Goal: Task Accomplishment & Management: Complete application form

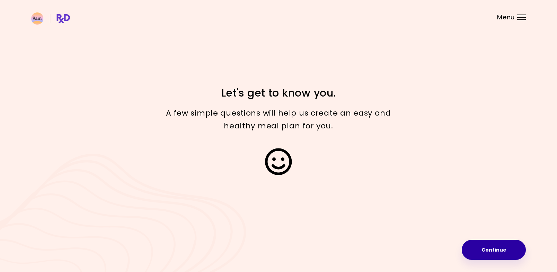
click at [492, 251] on button "Continue" at bounding box center [494, 250] width 64 height 20
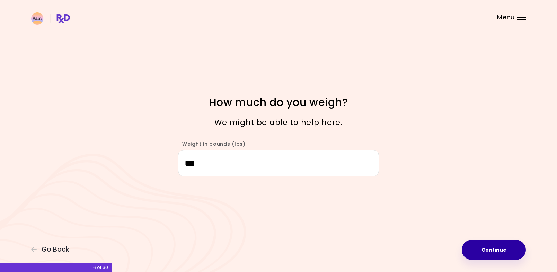
click at [495, 251] on button "Continue" at bounding box center [494, 250] width 64 height 20
select select "****"
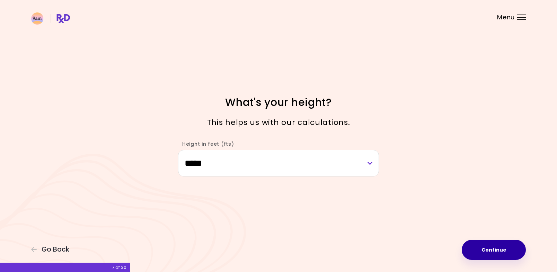
click at [492, 249] on button "Continue" at bounding box center [494, 250] width 64 height 20
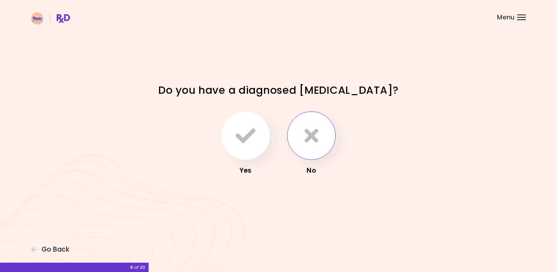
click at [314, 135] on icon "button" at bounding box center [311, 136] width 14 height 20
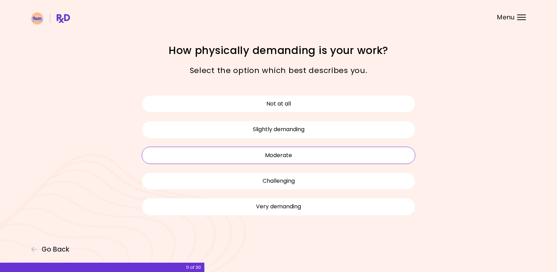
click at [283, 155] on button "Moderate" at bounding box center [279, 155] width 274 height 17
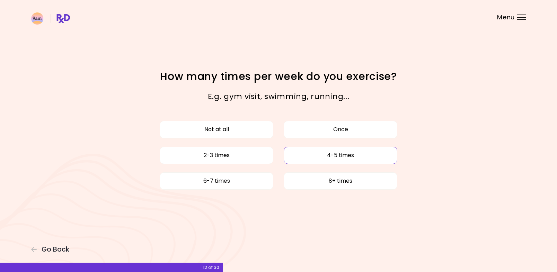
click at [344, 156] on button "4-5 times" at bounding box center [341, 155] width 114 height 17
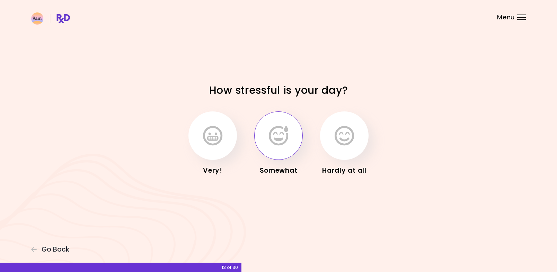
click at [284, 146] on button "button" at bounding box center [278, 136] width 48 height 48
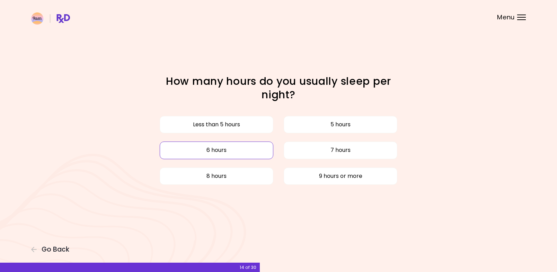
click at [232, 150] on button "6 hours" at bounding box center [217, 150] width 114 height 17
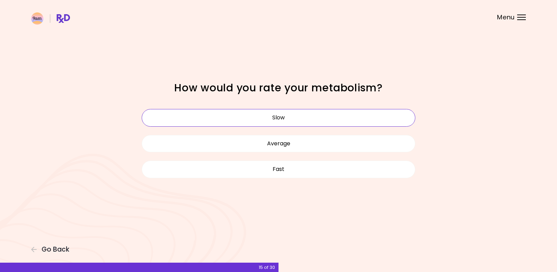
click at [284, 117] on button "Slow" at bounding box center [279, 117] width 274 height 17
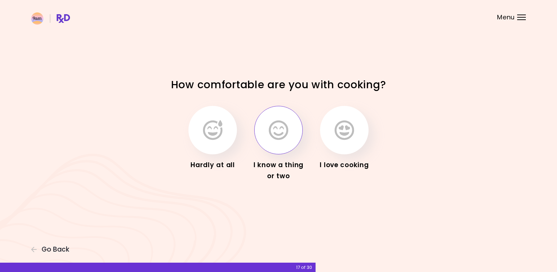
click at [282, 129] on icon "button" at bounding box center [278, 130] width 19 height 20
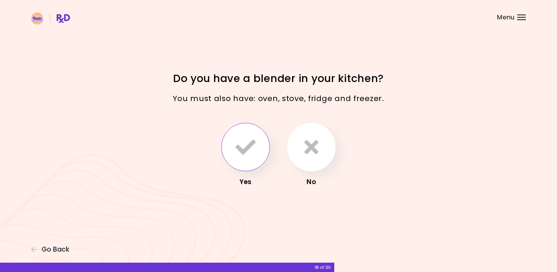
click at [250, 152] on icon "button" at bounding box center [246, 147] width 20 height 20
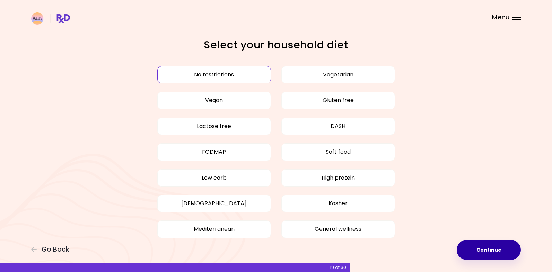
click at [483, 250] on button "Continue" at bounding box center [489, 250] width 64 height 20
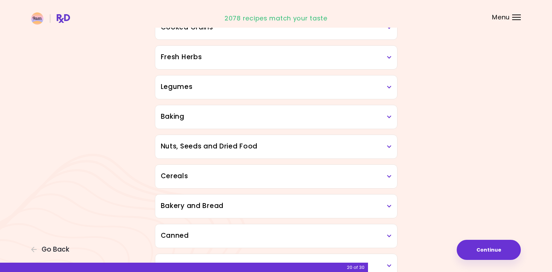
scroll to position [277, 0]
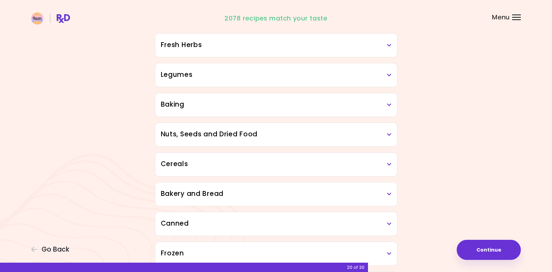
click at [387, 77] on icon at bounding box center [389, 75] width 5 height 5
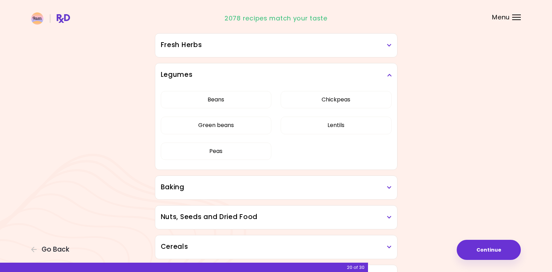
click at [387, 77] on icon at bounding box center [389, 75] width 5 height 5
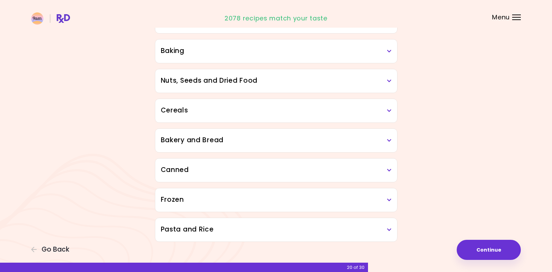
scroll to position [339, 0]
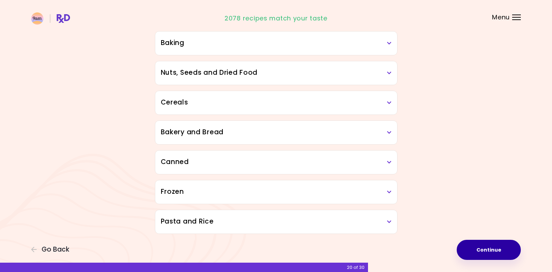
click at [487, 254] on button "Continue" at bounding box center [489, 250] width 64 height 20
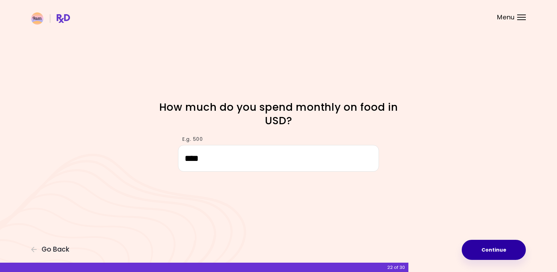
click at [492, 254] on button "Continue" at bounding box center [494, 250] width 64 height 20
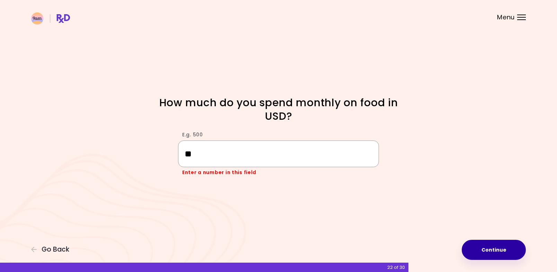
type input "*"
type input "***"
click at [489, 253] on button "Continue" at bounding box center [494, 250] width 64 height 20
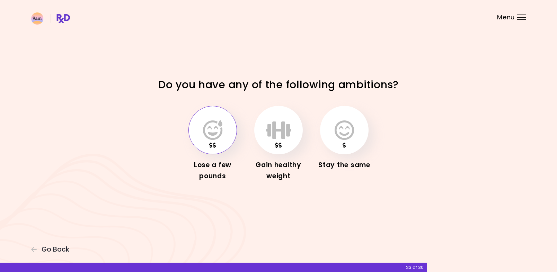
click at [210, 136] on icon "button" at bounding box center [212, 130] width 19 height 20
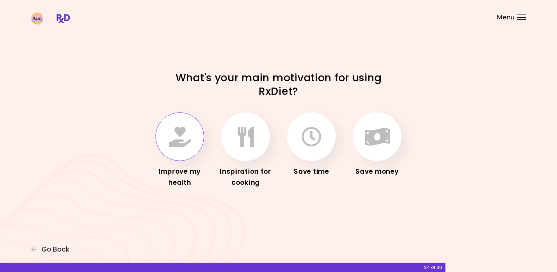
click at [172, 134] on icon "button" at bounding box center [180, 137] width 23 height 20
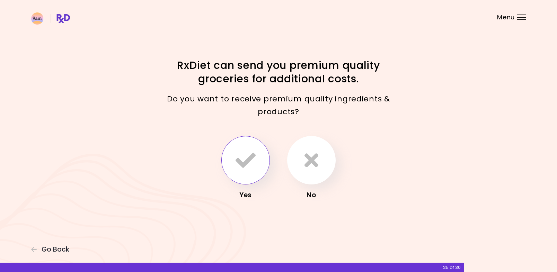
click at [238, 168] on icon "button" at bounding box center [246, 160] width 20 height 20
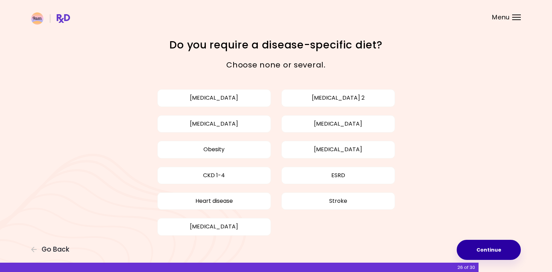
click at [482, 253] on button "Continue" at bounding box center [489, 250] width 64 height 20
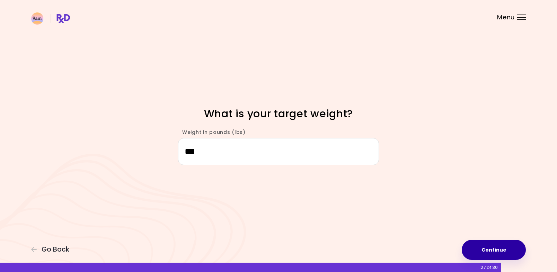
type input "***"
click at [479, 252] on button "Continue" at bounding box center [494, 250] width 64 height 20
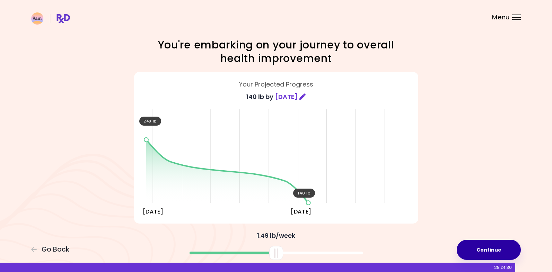
click at [479, 252] on button "Continue" at bounding box center [489, 250] width 64 height 20
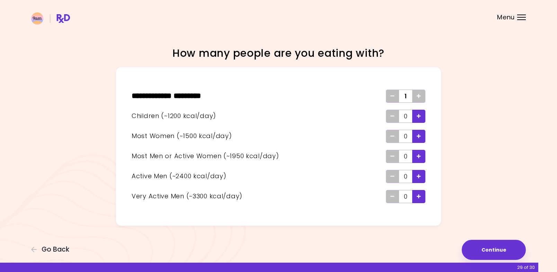
click at [421, 116] on div "Add - Child" at bounding box center [418, 116] width 13 height 13
click at [417, 156] on icon "Add - Man or Active Woman" at bounding box center [419, 156] width 4 height 5
click at [390, 158] on div "Remove - Man or Active Woman" at bounding box center [392, 156] width 13 height 13
click at [419, 177] on icon "Add - Active Man" at bounding box center [419, 176] width 4 height 5
click at [486, 249] on button "Continue" at bounding box center [494, 250] width 64 height 20
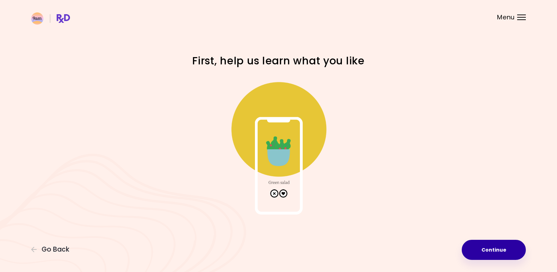
click at [486, 249] on button "Continue" at bounding box center [494, 250] width 64 height 20
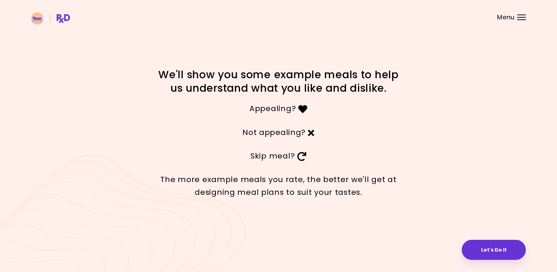
click at [486, 249] on button "Let's Do It" at bounding box center [494, 250] width 64 height 20
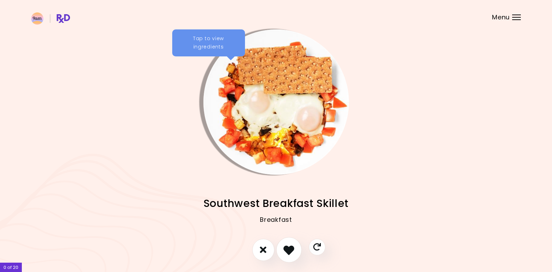
click at [291, 250] on icon "I like this recipe" at bounding box center [288, 250] width 11 height 11
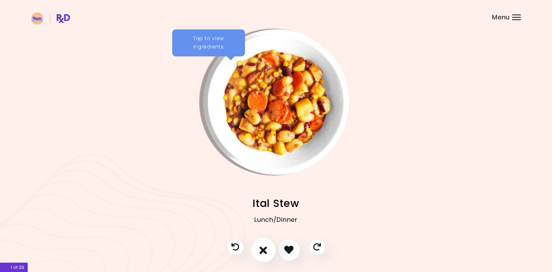
click at [262, 247] on icon "I don't like this recipe" at bounding box center [263, 250] width 8 height 11
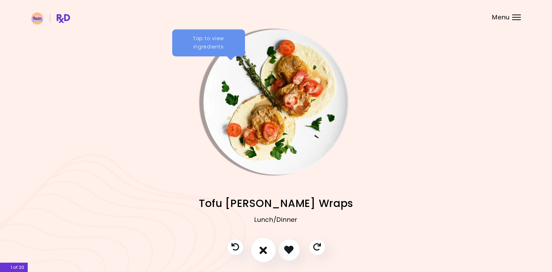
click at [265, 247] on icon "I don't like this recipe" at bounding box center [263, 250] width 8 height 11
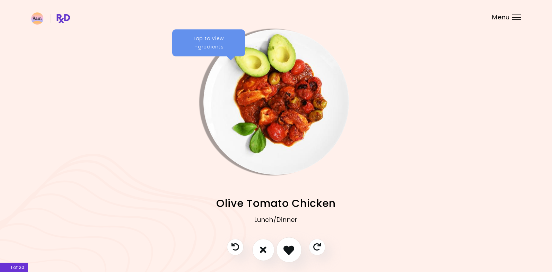
click at [290, 249] on icon "I like this recipe" at bounding box center [288, 250] width 11 height 11
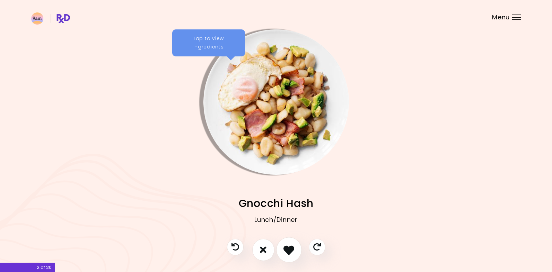
click at [290, 249] on icon "I like this recipe" at bounding box center [288, 250] width 11 height 11
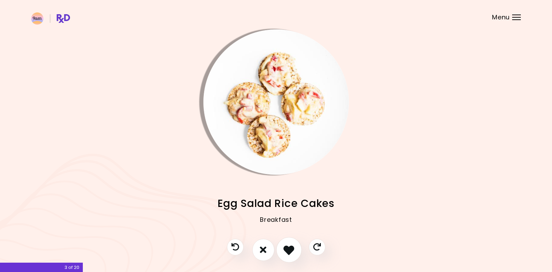
click at [290, 249] on icon "I like this recipe" at bounding box center [288, 250] width 11 height 11
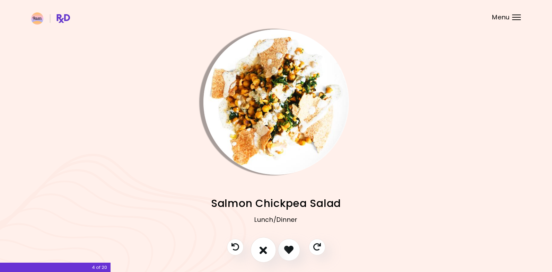
click at [266, 251] on icon "I don't like this recipe" at bounding box center [263, 250] width 8 height 11
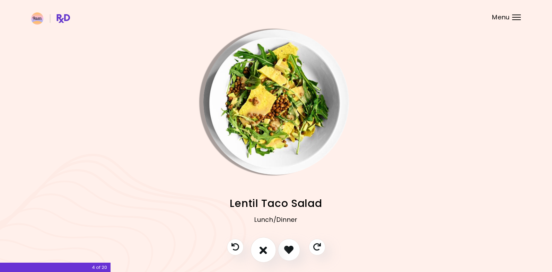
click at [261, 250] on icon "I don't like this recipe" at bounding box center [263, 250] width 8 height 11
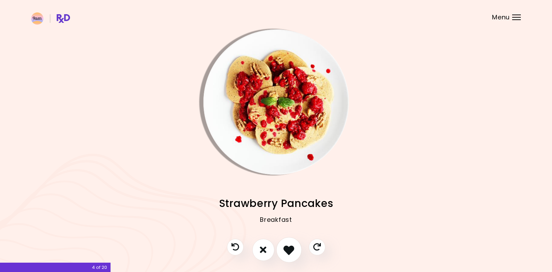
click at [285, 249] on icon "I like this recipe" at bounding box center [288, 250] width 11 height 11
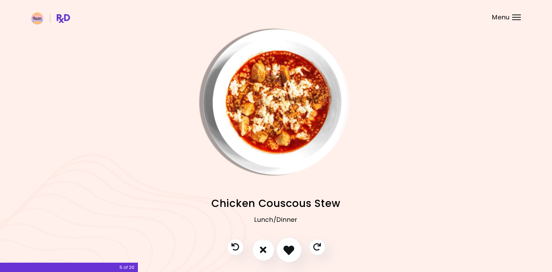
click at [285, 249] on icon "I like this recipe" at bounding box center [288, 250] width 11 height 11
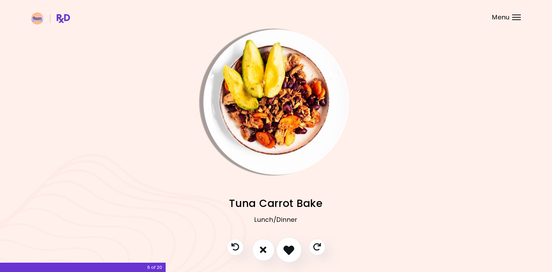
click at [285, 249] on icon "I like this recipe" at bounding box center [288, 250] width 11 height 11
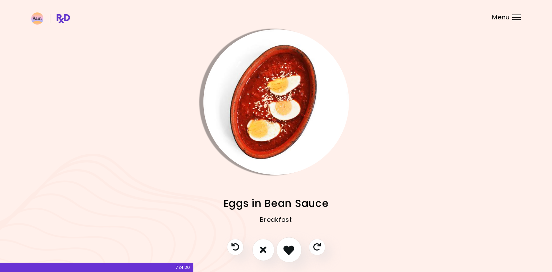
click at [285, 249] on icon "I like this recipe" at bounding box center [288, 250] width 11 height 11
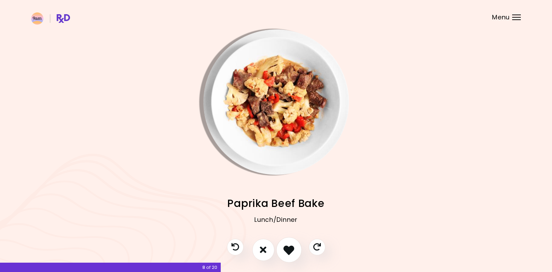
click at [285, 249] on icon "I like this recipe" at bounding box center [288, 250] width 11 height 11
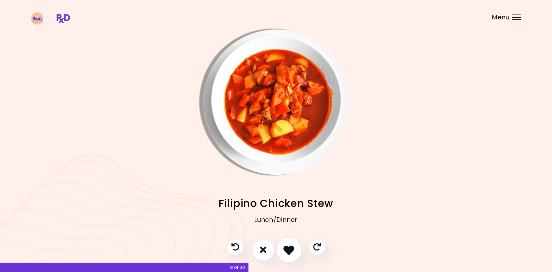
click at [285, 249] on icon "I like this recipe" at bounding box center [288, 250] width 11 height 11
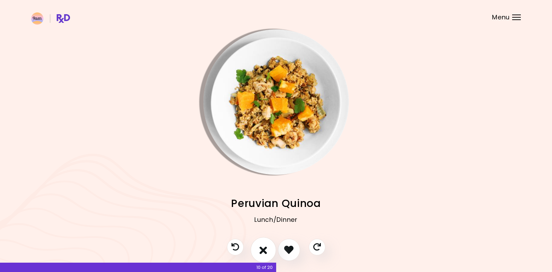
click at [261, 249] on icon "I don't like this recipe" at bounding box center [263, 250] width 8 height 11
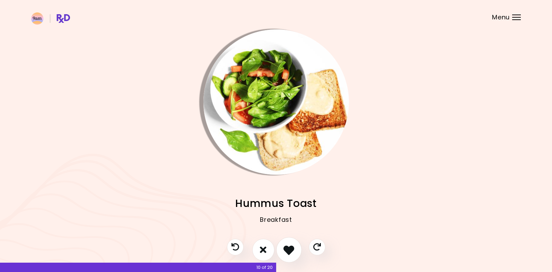
click at [290, 251] on icon "I like this recipe" at bounding box center [288, 250] width 11 height 11
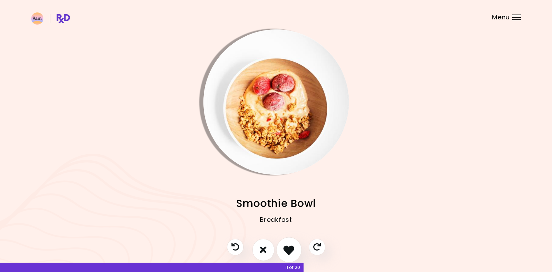
click at [290, 251] on icon "I like this recipe" at bounding box center [288, 250] width 11 height 11
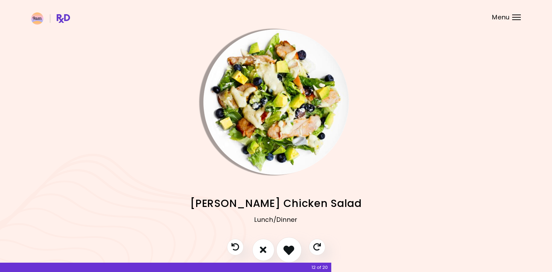
click at [290, 251] on icon "I like this recipe" at bounding box center [288, 250] width 11 height 11
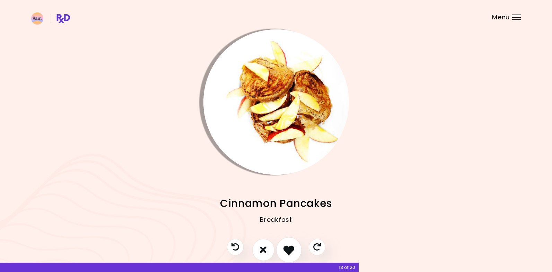
click at [290, 251] on icon "I like this recipe" at bounding box center [288, 250] width 11 height 11
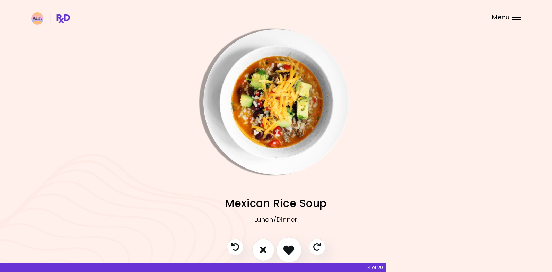
click at [290, 251] on icon "I like this recipe" at bounding box center [288, 250] width 11 height 11
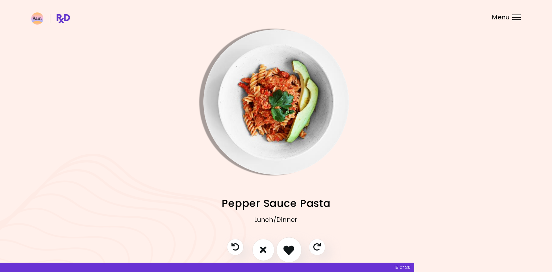
click at [290, 251] on icon "I like this recipe" at bounding box center [288, 250] width 11 height 11
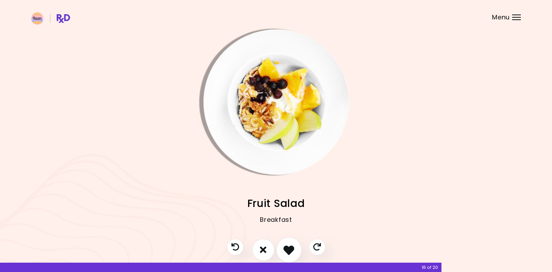
click at [290, 251] on icon "I like this recipe" at bounding box center [288, 250] width 11 height 11
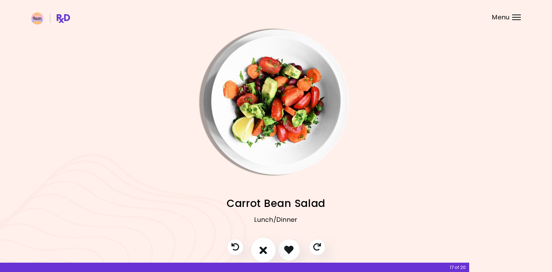
click at [264, 250] on icon "I don't like this recipe" at bounding box center [263, 250] width 8 height 11
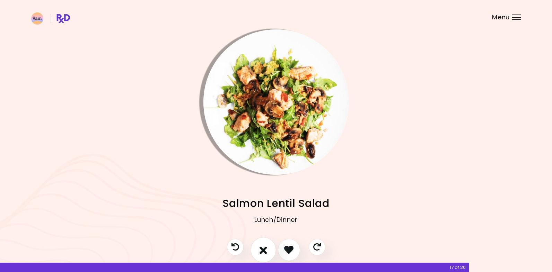
click at [264, 250] on icon "I don't like this recipe" at bounding box center [263, 250] width 8 height 11
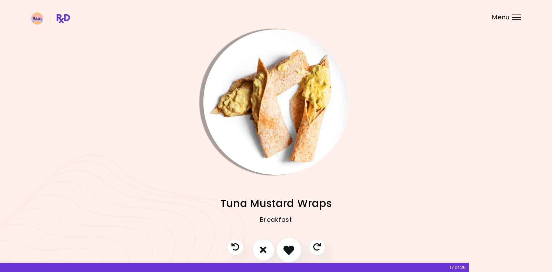
click at [287, 248] on icon "I like this recipe" at bounding box center [288, 250] width 11 height 11
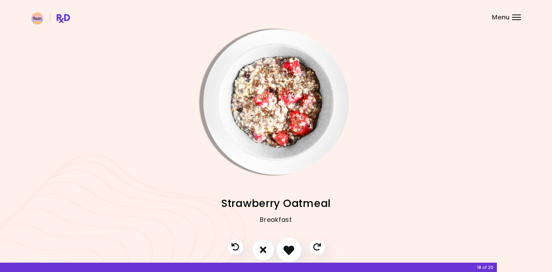
click at [287, 248] on icon "I like this recipe" at bounding box center [288, 250] width 11 height 11
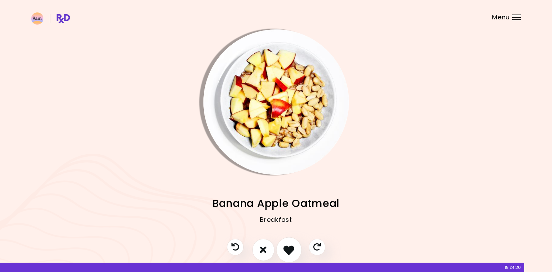
click at [287, 248] on icon "I like this recipe" at bounding box center [288, 250] width 11 height 11
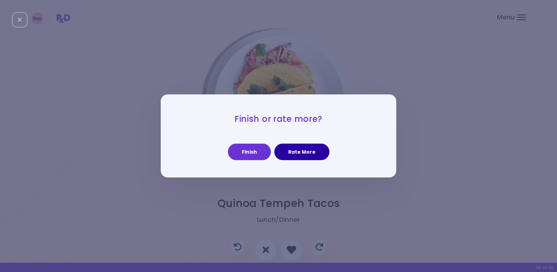
click at [303, 154] on button "Rate More" at bounding box center [301, 152] width 55 height 17
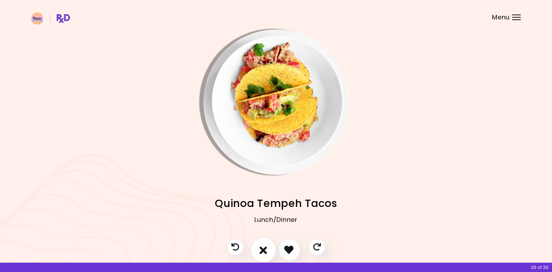
click at [265, 251] on icon "I don't like this recipe" at bounding box center [263, 250] width 8 height 11
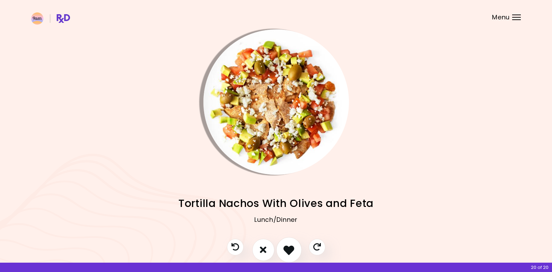
click at [290, 251] on icon "I like this recipe" at bounding box center [288, 250] width 11 height 11
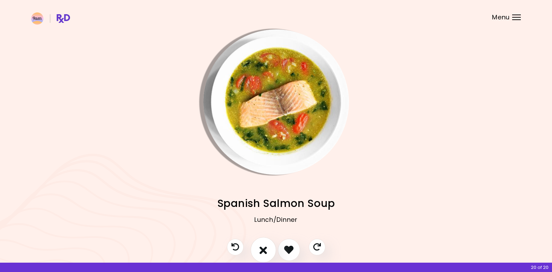
click at [258, 247] on button "I don't like this recipe" at bounding box center [263, 250] width 26 height 26
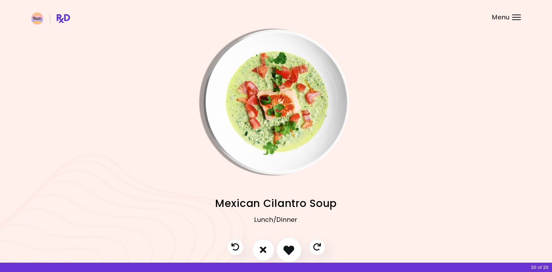
click at [285, 248] on icon "I like this recipe" at bounding box center [288, 250] width 11 height 11
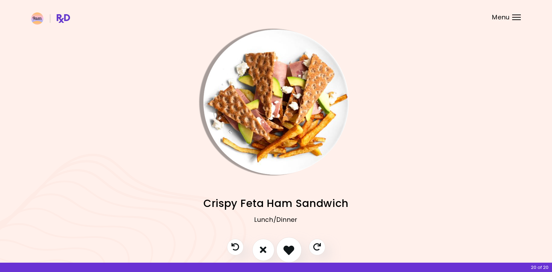
click at [285, 248] on icon "I like this recipe" at bounding box center [288, 250] width 11 height 11
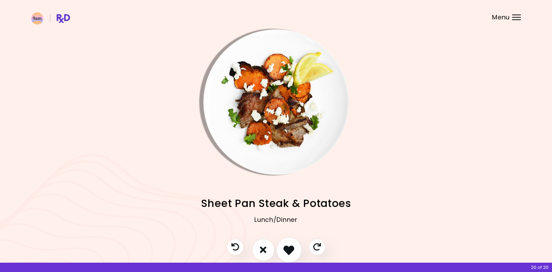
click at [285, 248] on icon "I like this recipe" at bounding box center [288, 250] width 11 height 11
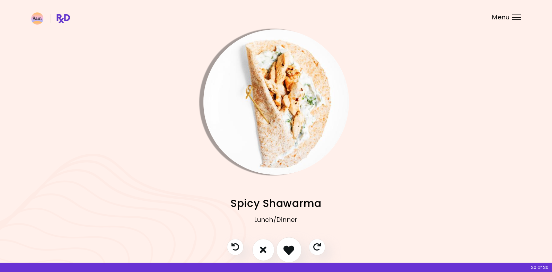
click at [285, 248] on icon "I like this recipe" at bounding box center [288, 250] width 11 height 11
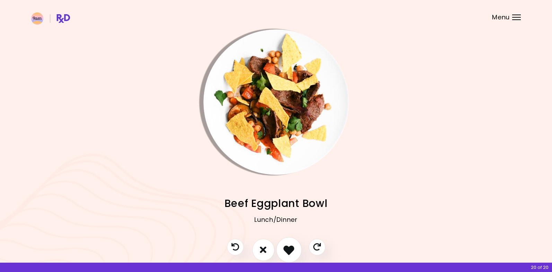
click at [285, 248] on icon "I like this recipe" at bounding box center [288, 250] width 11 height 11
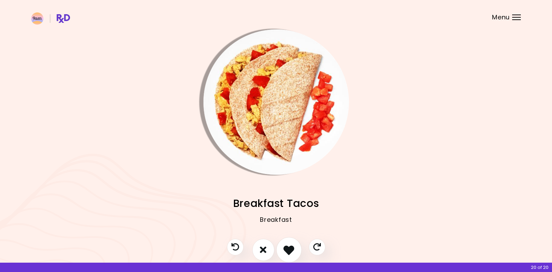
click at [285, 248] on icon "I like this recipe" at bounding box center [288, 250] width 11 height 11
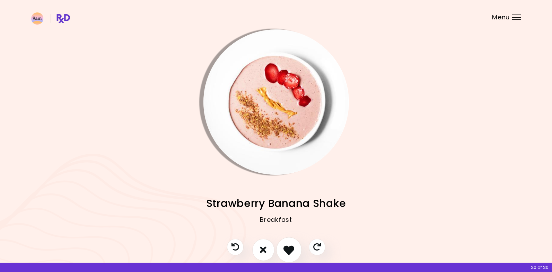
click at [285, 248] on icon "I like this recipe" at bounding box center [288, 250] width 11 height 11
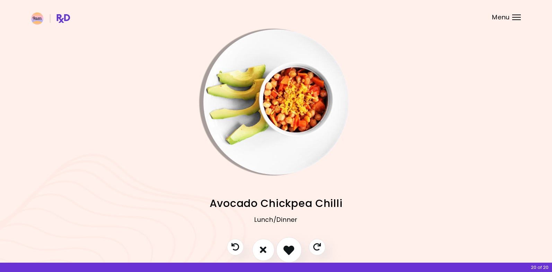
click at [285, 248] on icon "I like this recipe" at bounding box center [288, 250] width 11 height 11
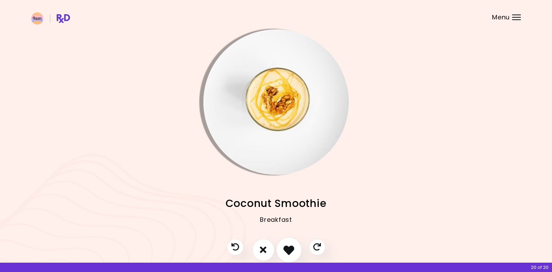
click at [285, 248] on icon "I like this recipe" at bounding box center [288, 250] width 11 height 11
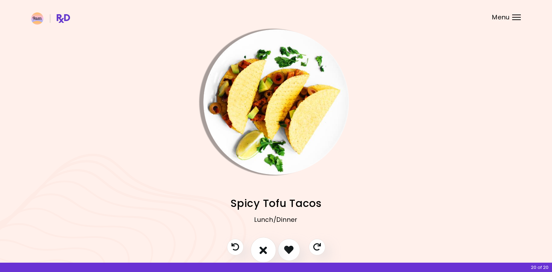
click at [265, 248] on icon "I don't like this recipe" at bounding box center [263, 250] width 8 height 11
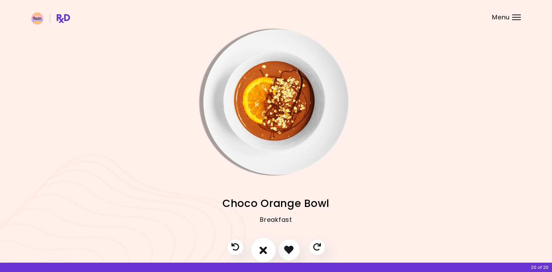
click at [263, 249] on icon "I don't like this recipe" at bounding box center [263, 250] width 8 height 11
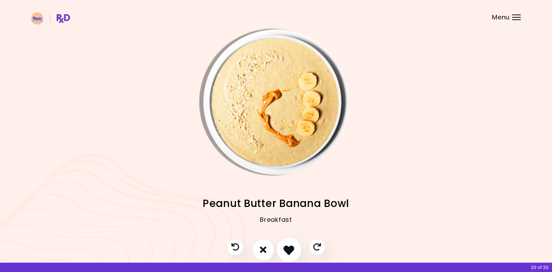
click at [290, 248] on icon "I like this recipe" at bounding box center [288, 250] width 11 height 11
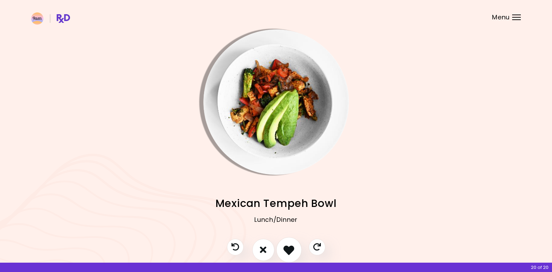
click at [290, 248] on icon "I like this recipe" at bounding box center [288, 250] width 11 height 11
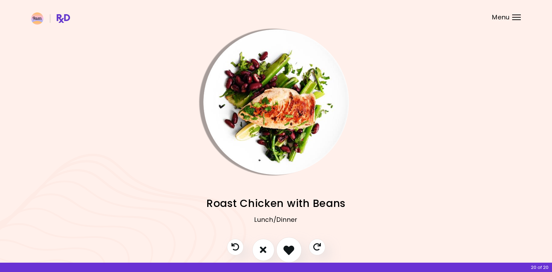
click at [290, 248] on icon "I like this recipe" at bounding box center [288, 250] width 11 height 11
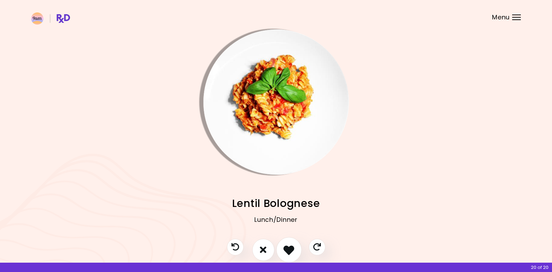
click at [290, 248] on icon "I like this recipe" at bounding box center [288, 250] width 11 height 11
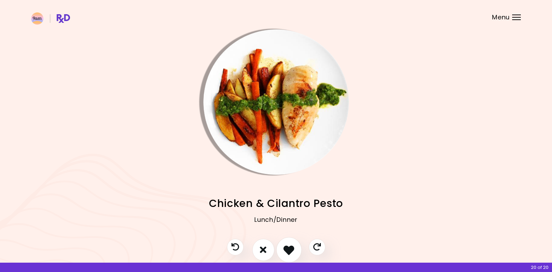
click at [290, 248] on icon "I like this recipe" at bounding box center [288, 250] width 11 height 11
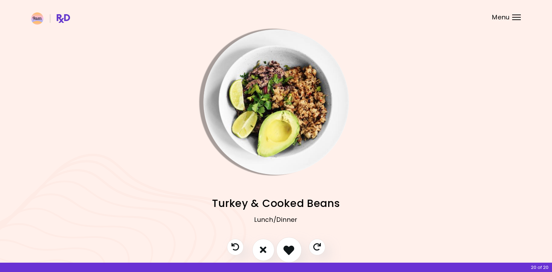
click at [290, 248] on icon "I like this recipe" at bounding box center [288, 250] width 11 height 11
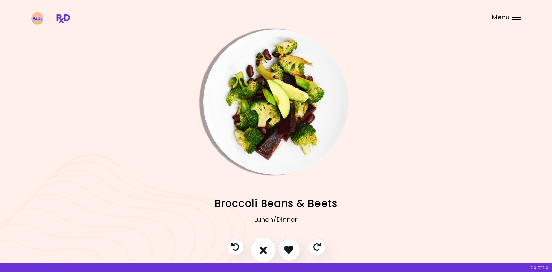
click at [262, 250] on icon "I don't like this recipe" at bounding box center [263, 250] width 8 height 11
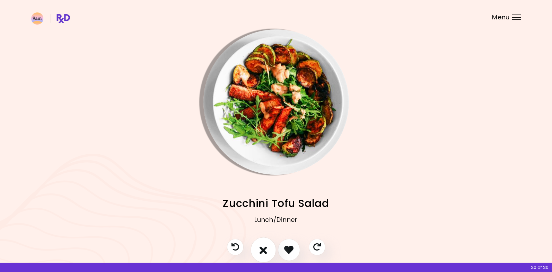
click at [261, 249] on icon "I don't like this recipe" at bounding box center [263, 250] width 8 height 11
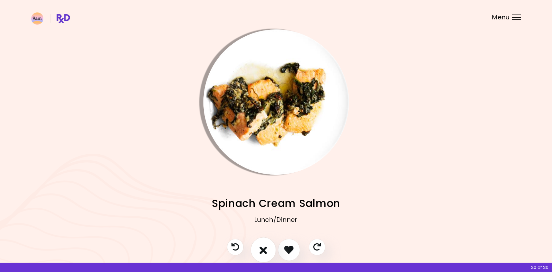
click at [261, 252] on icon "I don't like this recipe" at bounding box center [263, 250] width 8 height 11
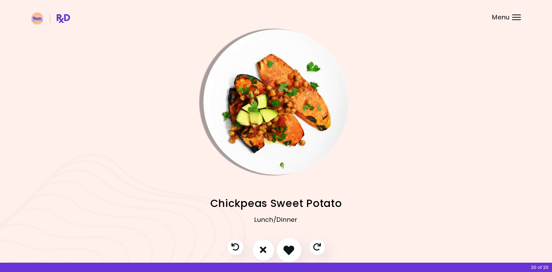
click at [286, 250] on icon "I like this recipe" at bounding box center [288, 250] width 11 height 11
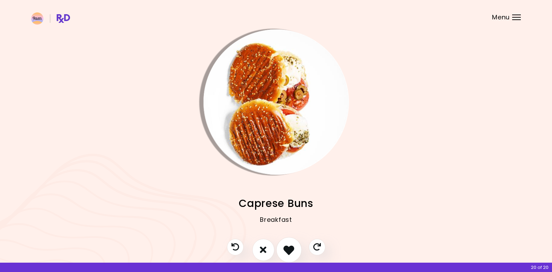
click at [286, 250] on icon "I like this recipe" at bounding box center [288, 250] width 11 height 11
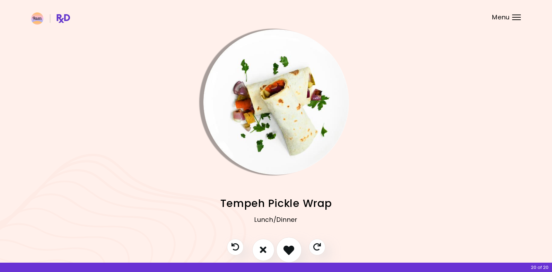
click at [286, 250] on icon "I like this recipe" at bounding box center [288, 250] width 11 height 11
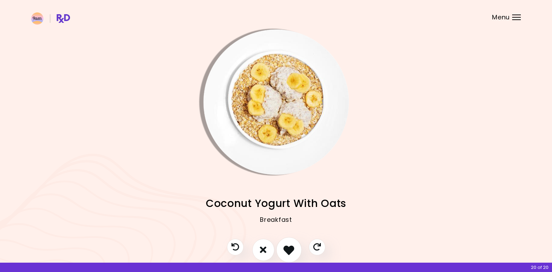
click at [287, 250] on icon "I like this recipe" at bounding box center [288, 250] width 11 height 11
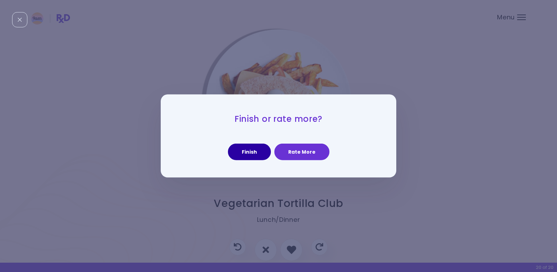
click at [249, 150] on button "Finish" at bounding box center [249, 152] width 43 height 17
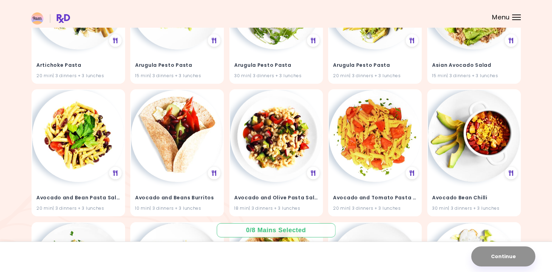
scroll to position [277, 0]
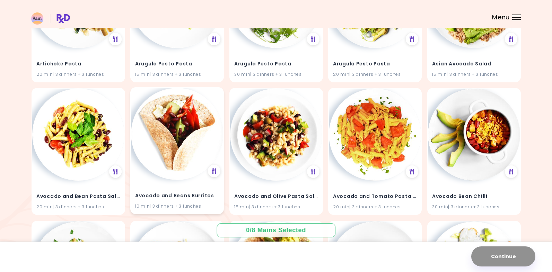
click at [170, 196] on h4 "Avocado and Beans Burritos" at bounding box center [177, 196] width 84 height 11
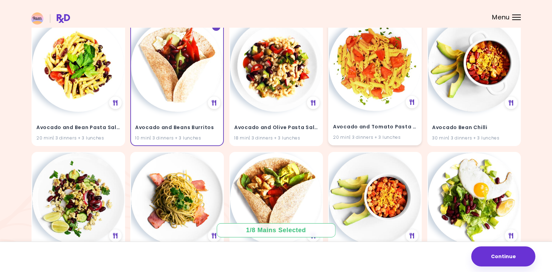
scroll to position [346, 0]
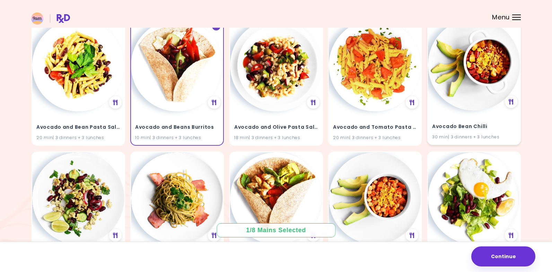
click at [467, 125] on h4 "Avocado Bean Chilli" at bounding box center [474, 127] width 84 height 11
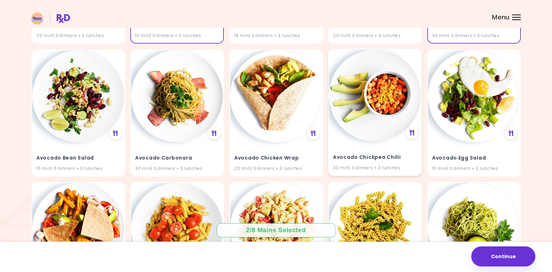
scroll to position [450, 0]
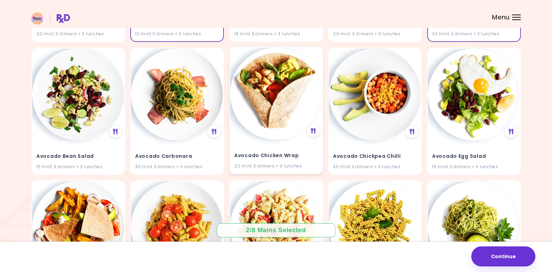
click at [264, 153] on h4 "Avocado Chicken Wrap" at bounding box center [276, 155] width 84 height 11
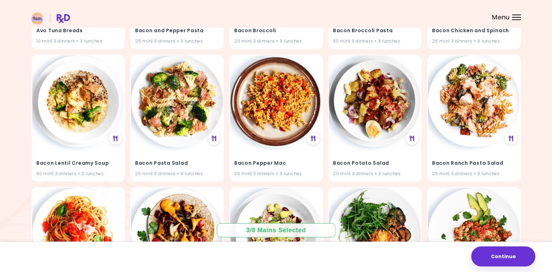
scroll to position [1109, 0]
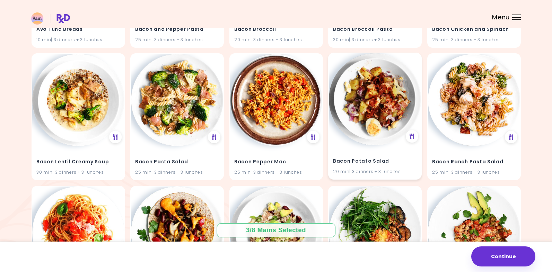
click at [371, 119] on img at bounding box center [375, 99] width 92 height 92
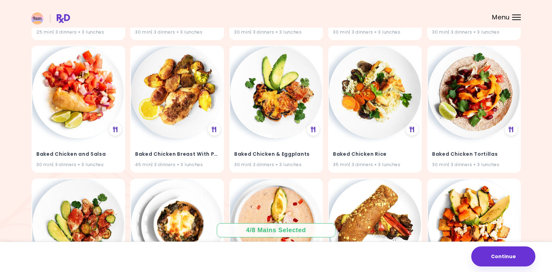
scroll to position [1386, 0]
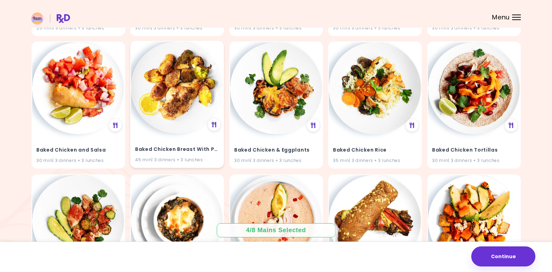
click at [175, 145] on h4 "Baked Chicken Breast With Potatoes" at bounding box center [177, 149] width 84 height 11
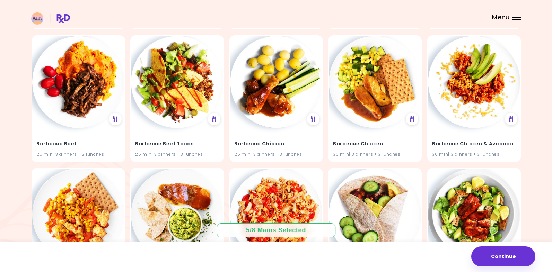
scroll to position [2044, 0]
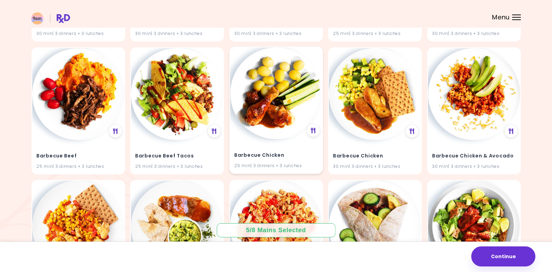
click at [248, 158] on h4 "Barbecue Chicken" at bounding box center [276, 155] width 84 height 11
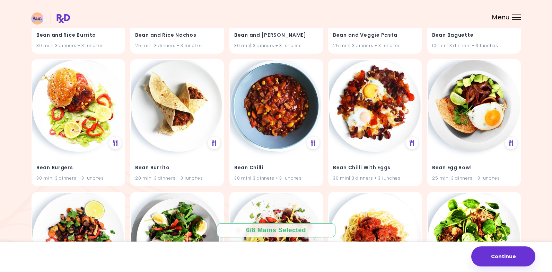
scroll to position [2841, 0]
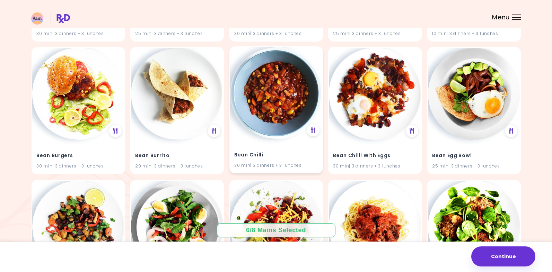
click at [279, 142] on div "Bean Chilli 30 min | 3 dinners + 3 lunches" at bounding box center [276, 156] width 92 height 34
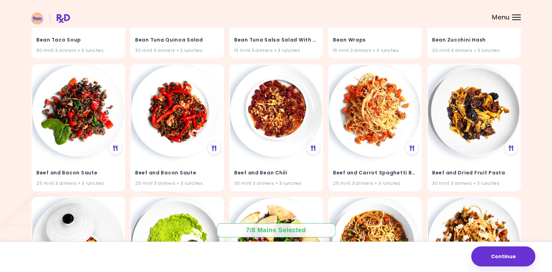
scroll to position [4030, 0]
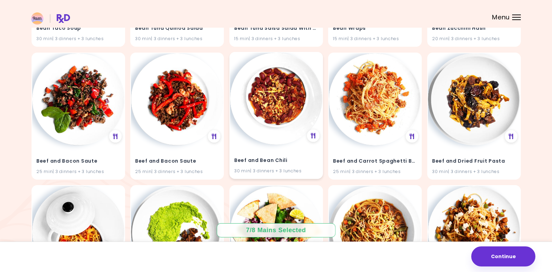
click at [256, 139] on img at bounding box center [276, 99] width 92 height 92
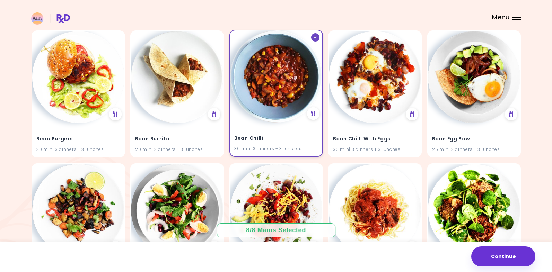
scroll to position [2818, 0]
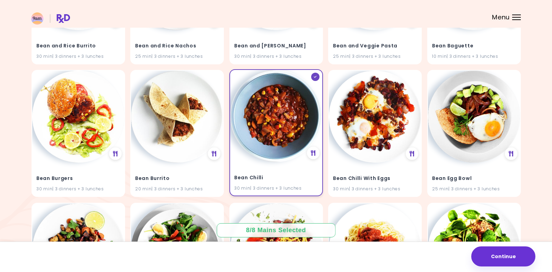
click at [315, 76] on icon at bounding box center [315, 77] width 3 height 2
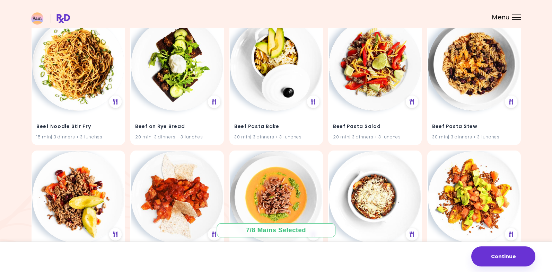
scroll to position [5162, 0]
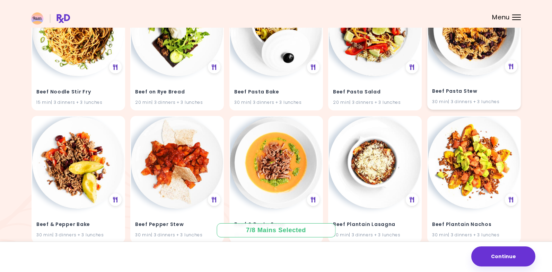
click at [469, 90] on h4 "Beef Pasta Stew" at bounding box center [474, 91] width 84 height 11
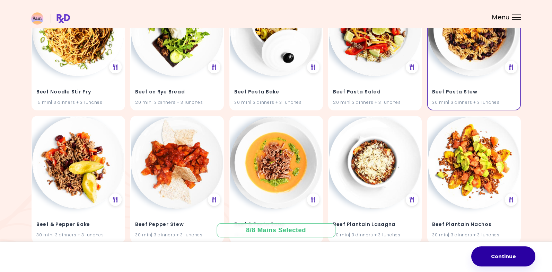
click at [502, 257] on button "Continue" at bounding box center [503, 257] width 64 height 20
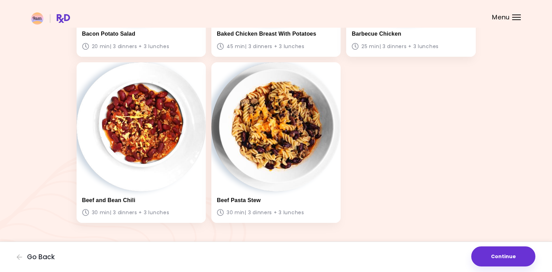
scroll to position [350, 0]
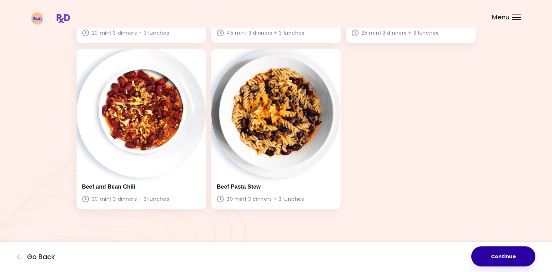
click at [504, 258] on button "Continue" at bounding box center [503, 257] width 64 height 20
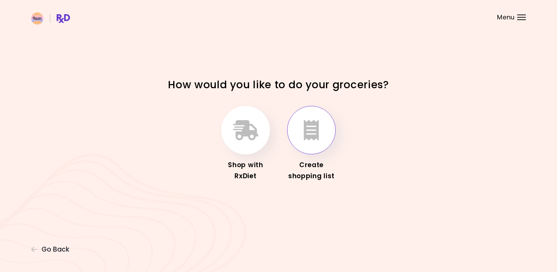
click at [316, 125] on icon "button" at bounding box center [311, 130] width 15 height 20
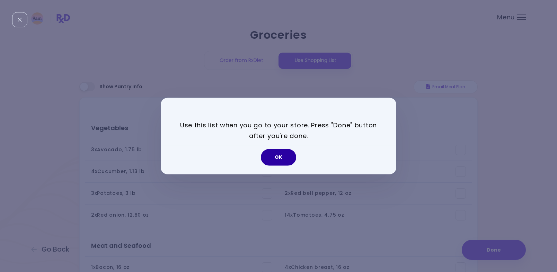
click at [278, 161] on button "OK" at bounding box center [278, 157] width 35 height 17
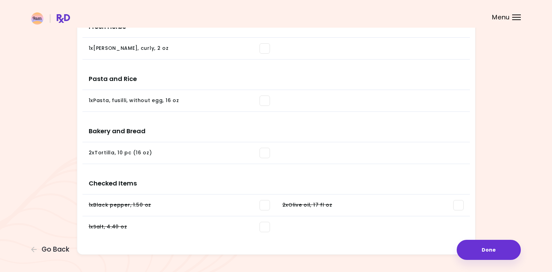
scroll to position [589, 0]
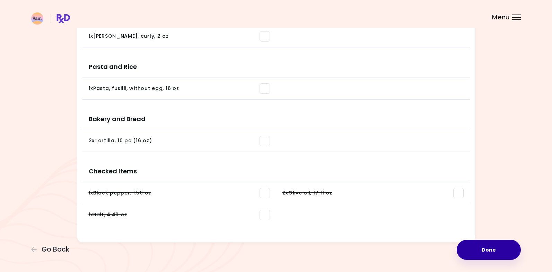
click at [486, 254] on button "Done" at bounding box center [489, 250] width 64 height 20
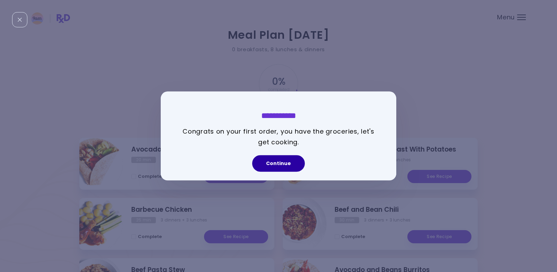
click at [281, 161] on button "Continue" at bounding box center [278, 164] width 53 height 17
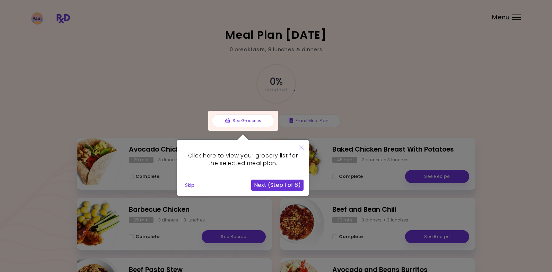
click at [382, 98] on div at bounding box center [276, 204] width 552 height 408
click at [303, 148] on button "Close" at bounding box center [300, 148] width 15 height 16
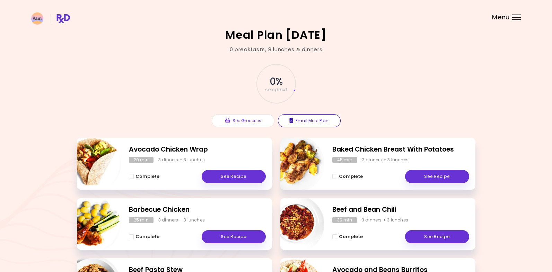
click at [315, 120] on button "Email Meal Plan" at bounding box center [309, 120] width 63 height 13
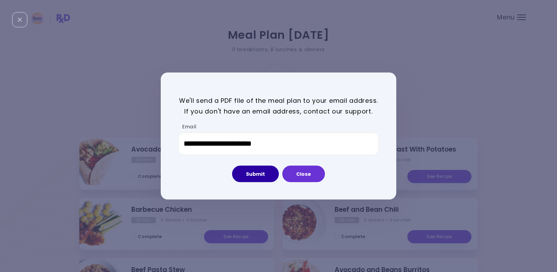
click at [249, 176] on button "Submit" at bounding box center [255, 174] width 47 height 17
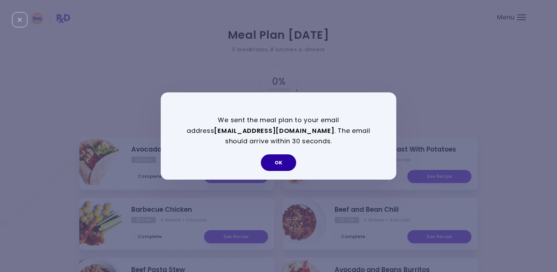
click at [282, 164] on button "OK" at bounding box center [278, 162] width 35 height 17
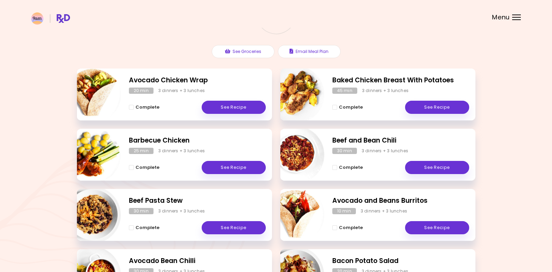
scroll to position [104, 0]
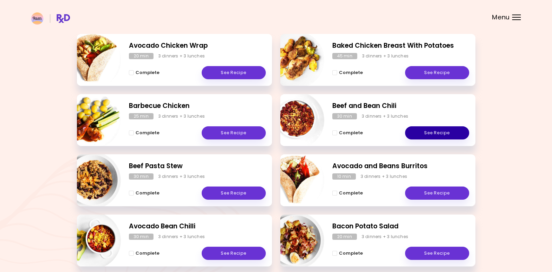
click at [437, 132] on link "See Recipe" at bounding box center [437, 132] width 64 height 13
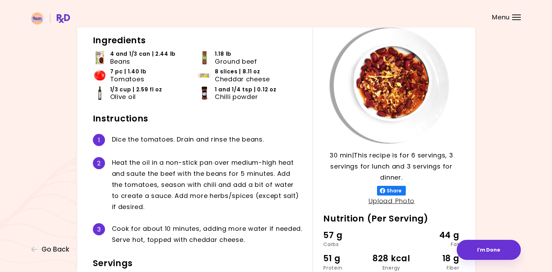
scroll to position [131, 0]
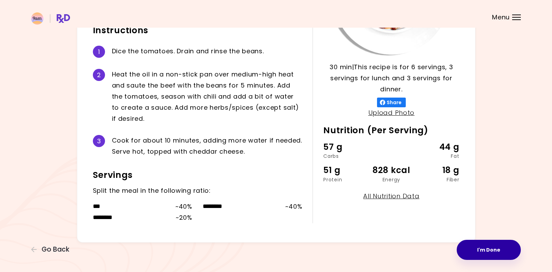
click at [486, 249] on button "I'm Done" at bounding box center [489, 250] width 64 height 20
